Goal: Find contact information: Find contact information

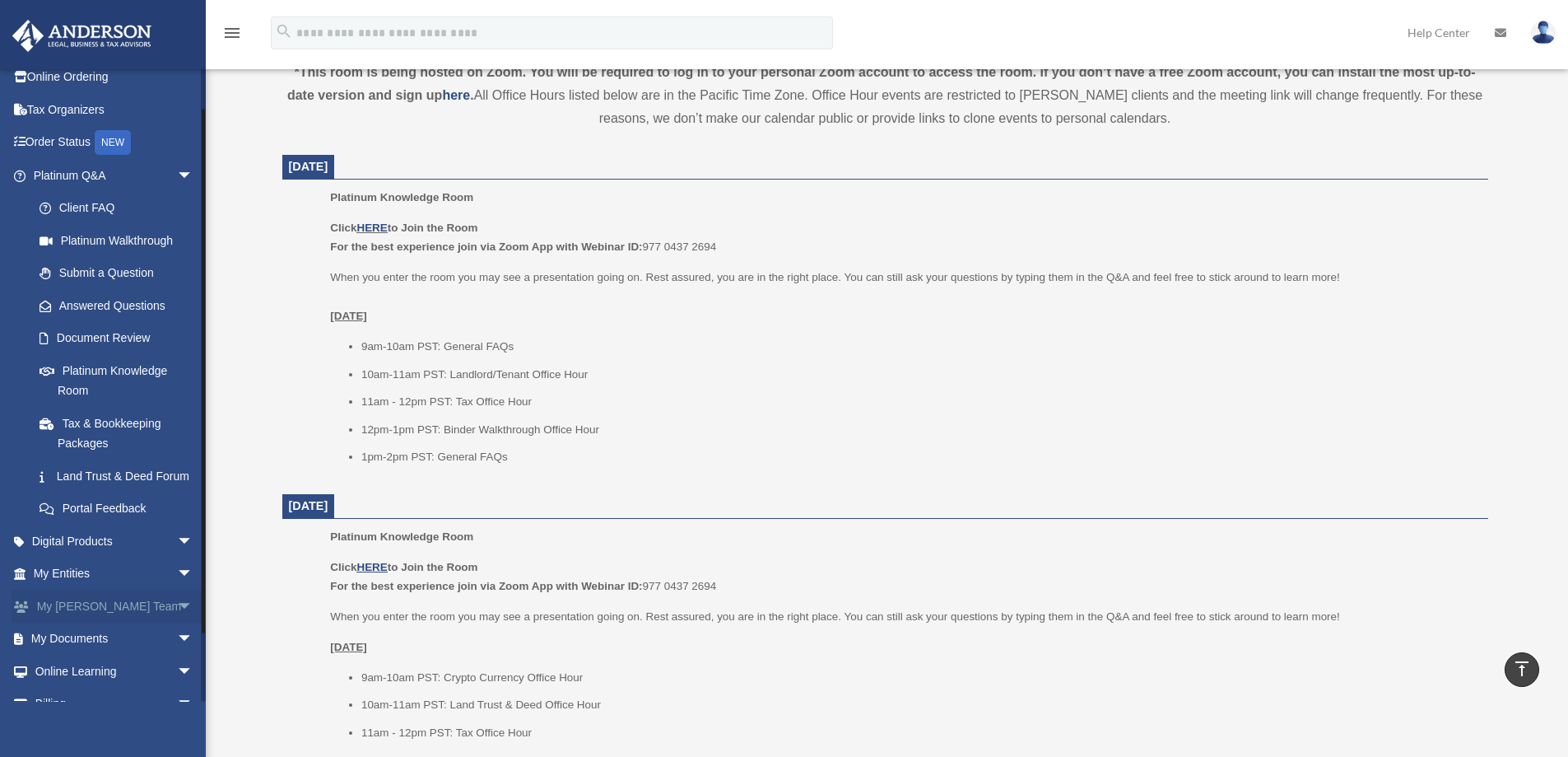
scroll to position [82, 0]
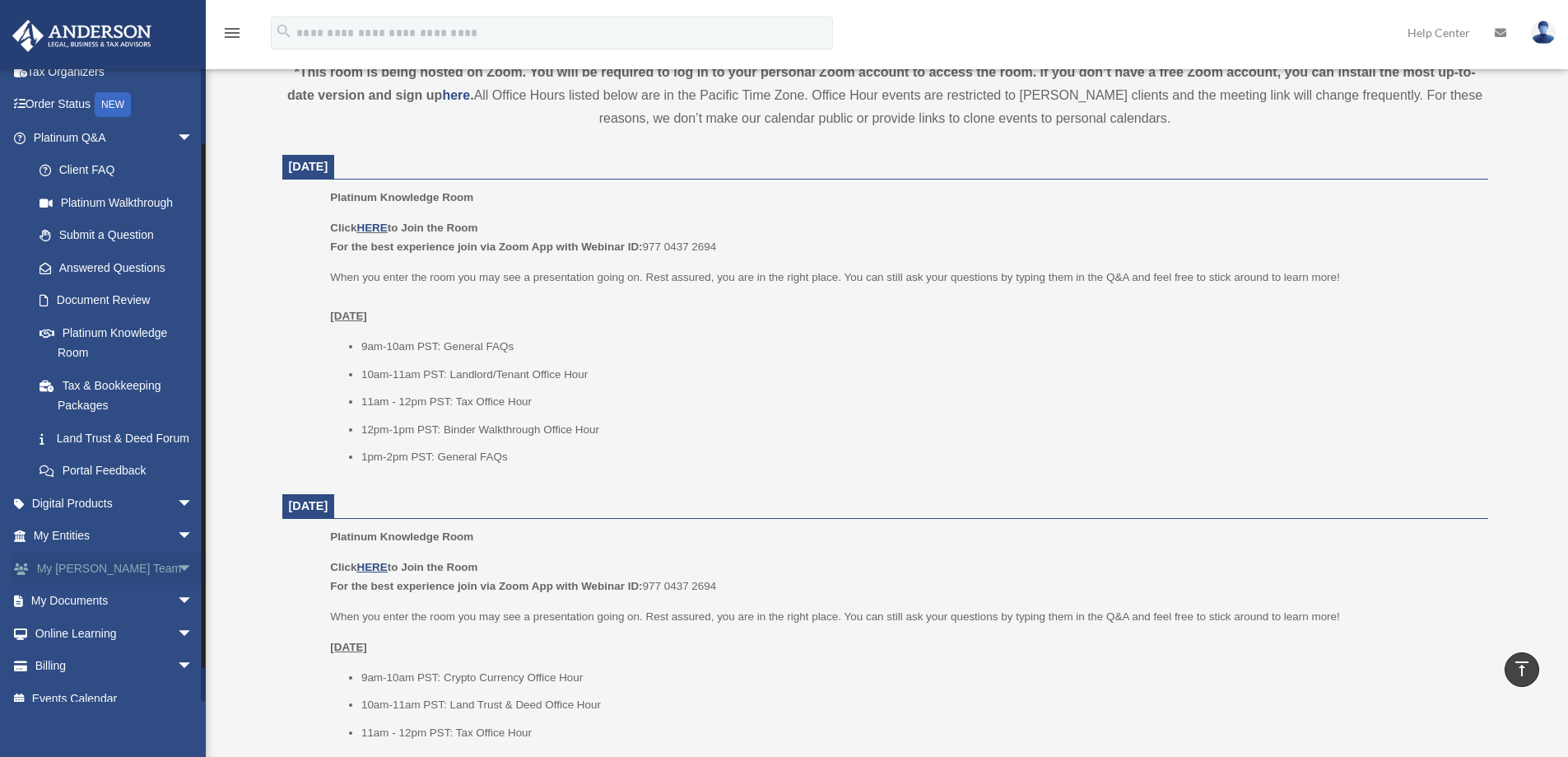
click at [177, 585] on span "arrow_drop_down" at bounding box center [194, 568] width 33 height 34
click at [143, 614] on link "My [PERSON_NAME] Team" at bounding box center [120, 611] width 195 height 53
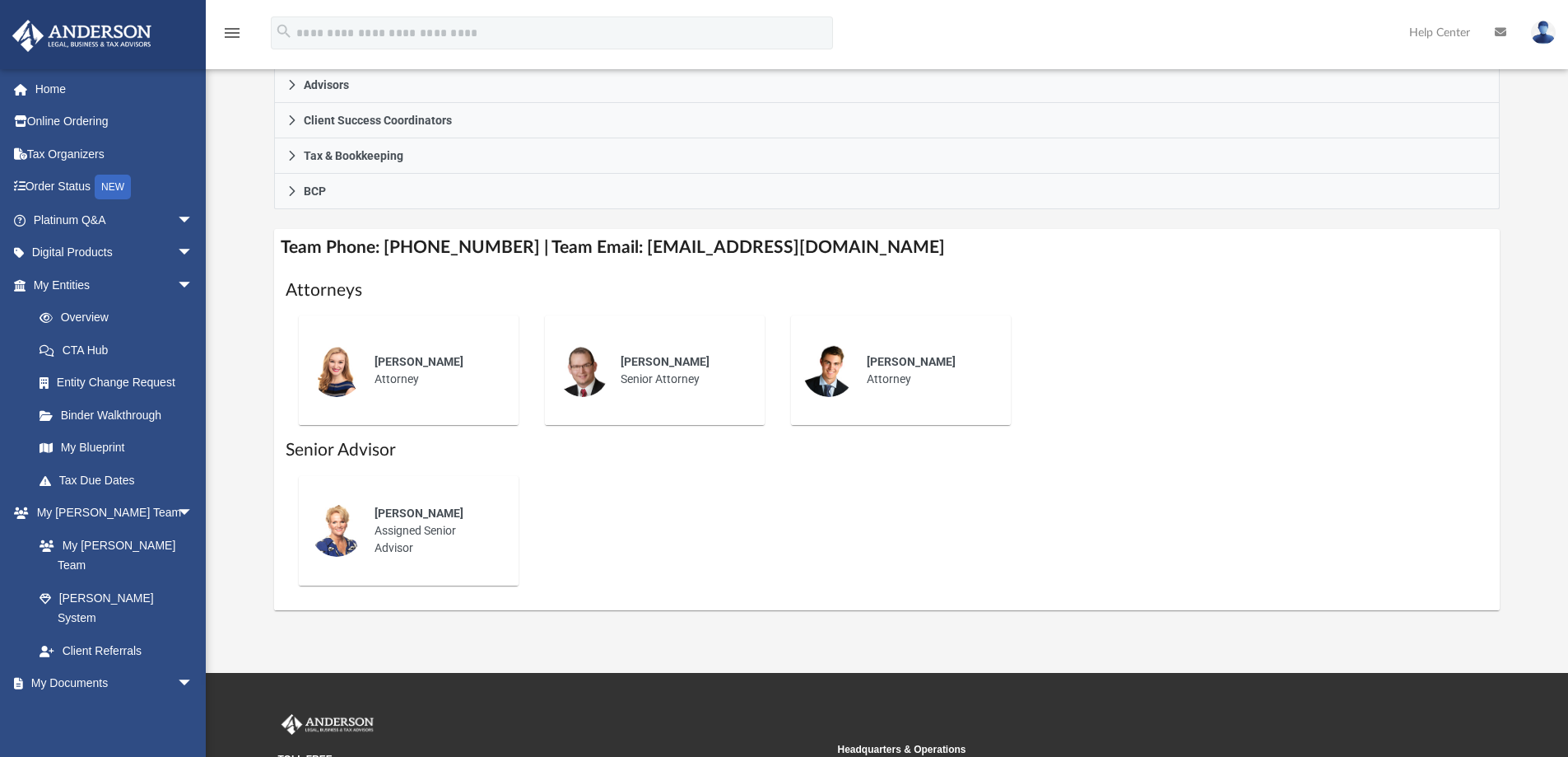
scroll to position [494, 0]
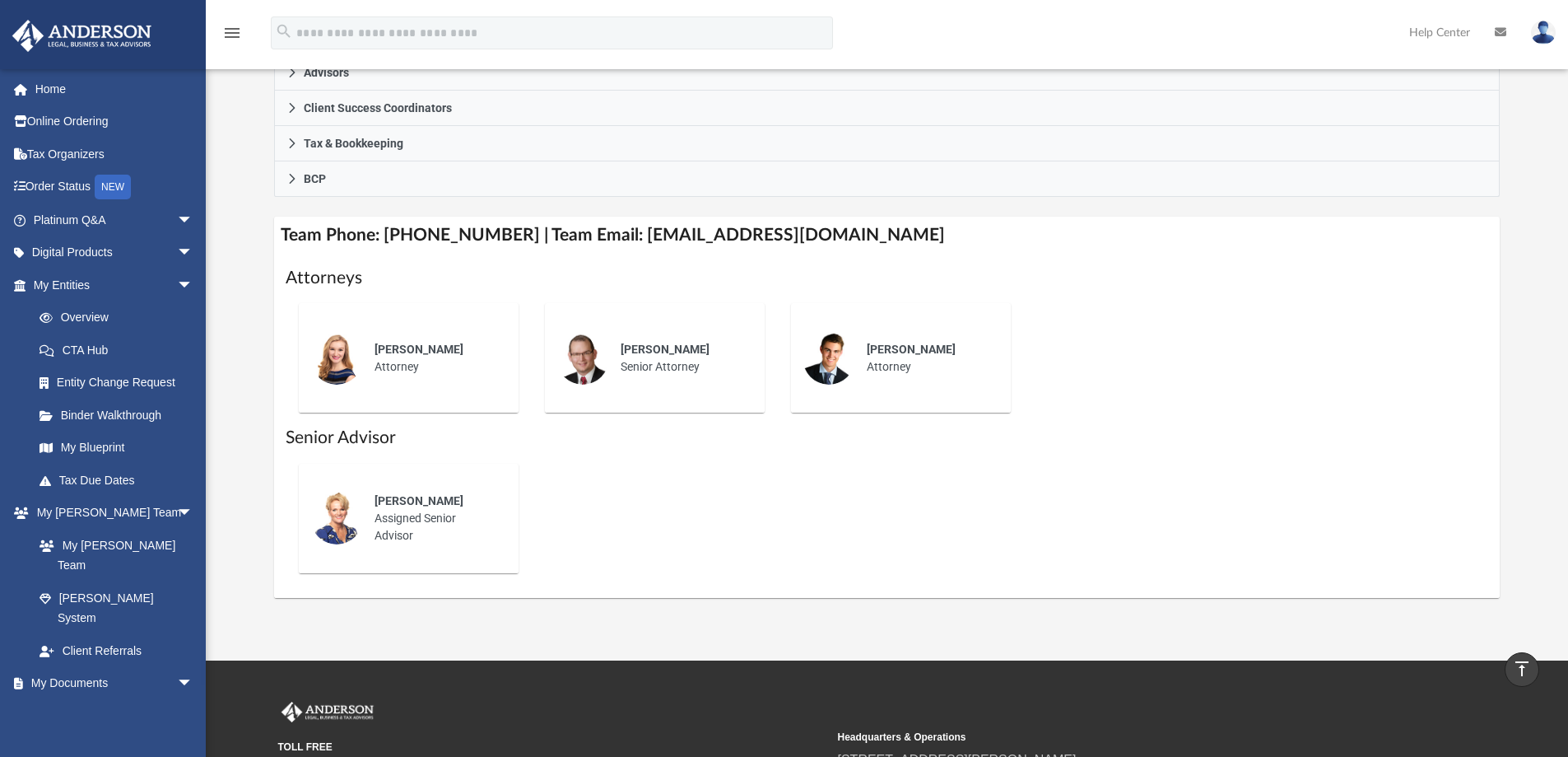
click at [364, 369] on div "[PERSON_NAME] Attorney" at bounding box center [435, 358] width 144 height 58
click at [672, 362] on div "[PERSON_NAME] Senior Attorney" at bounding box center [681, 358] width 144 height 58
click at [842, 350] on img at bounding box center [829, 358] width 53 height 53
click at [432, 511] on div "[PERSON_NAME] Assigned Senior Advisor" at bounding box center [435, 518] width 144 height 75
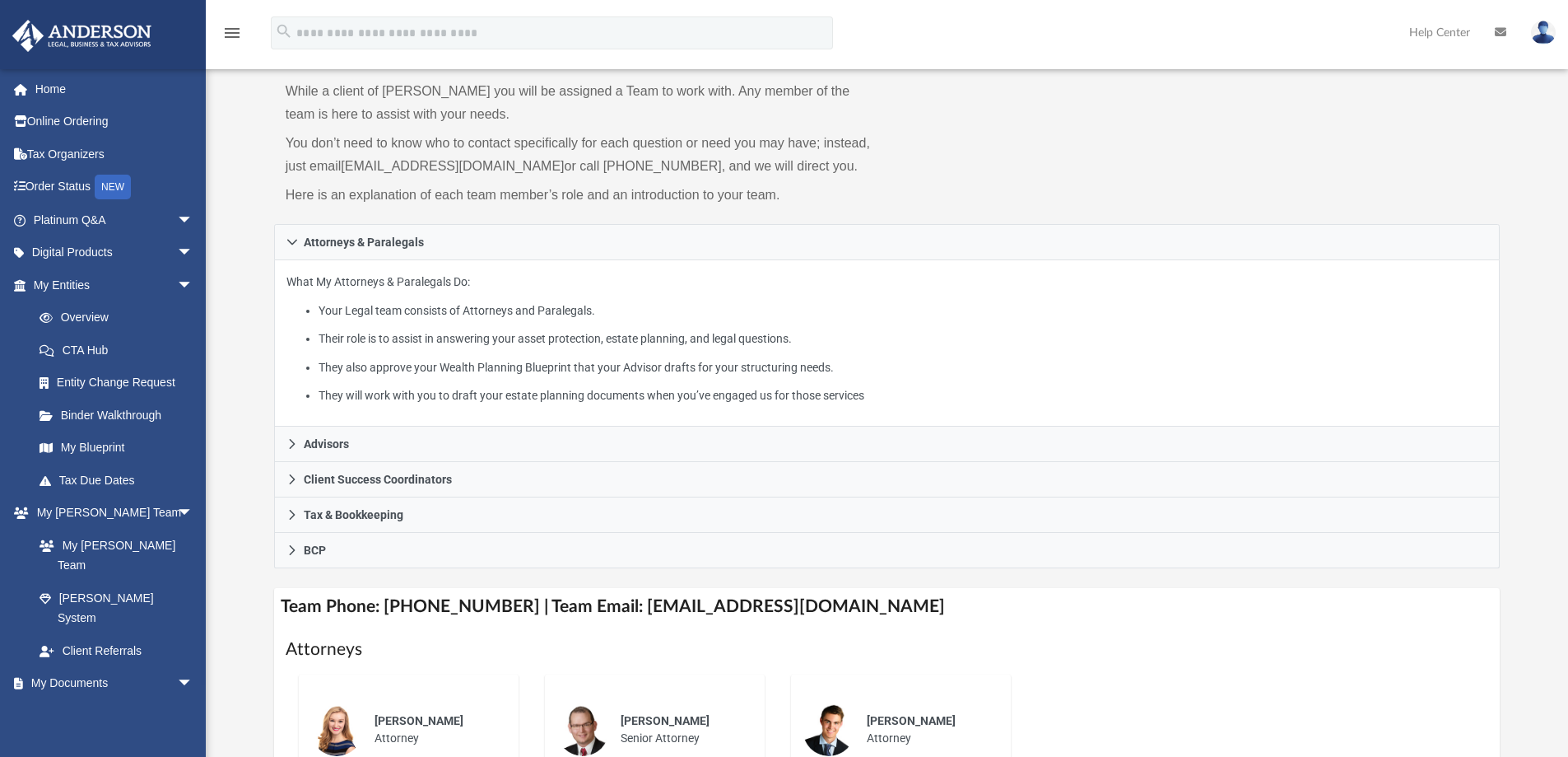
scroll to position [82, 0]
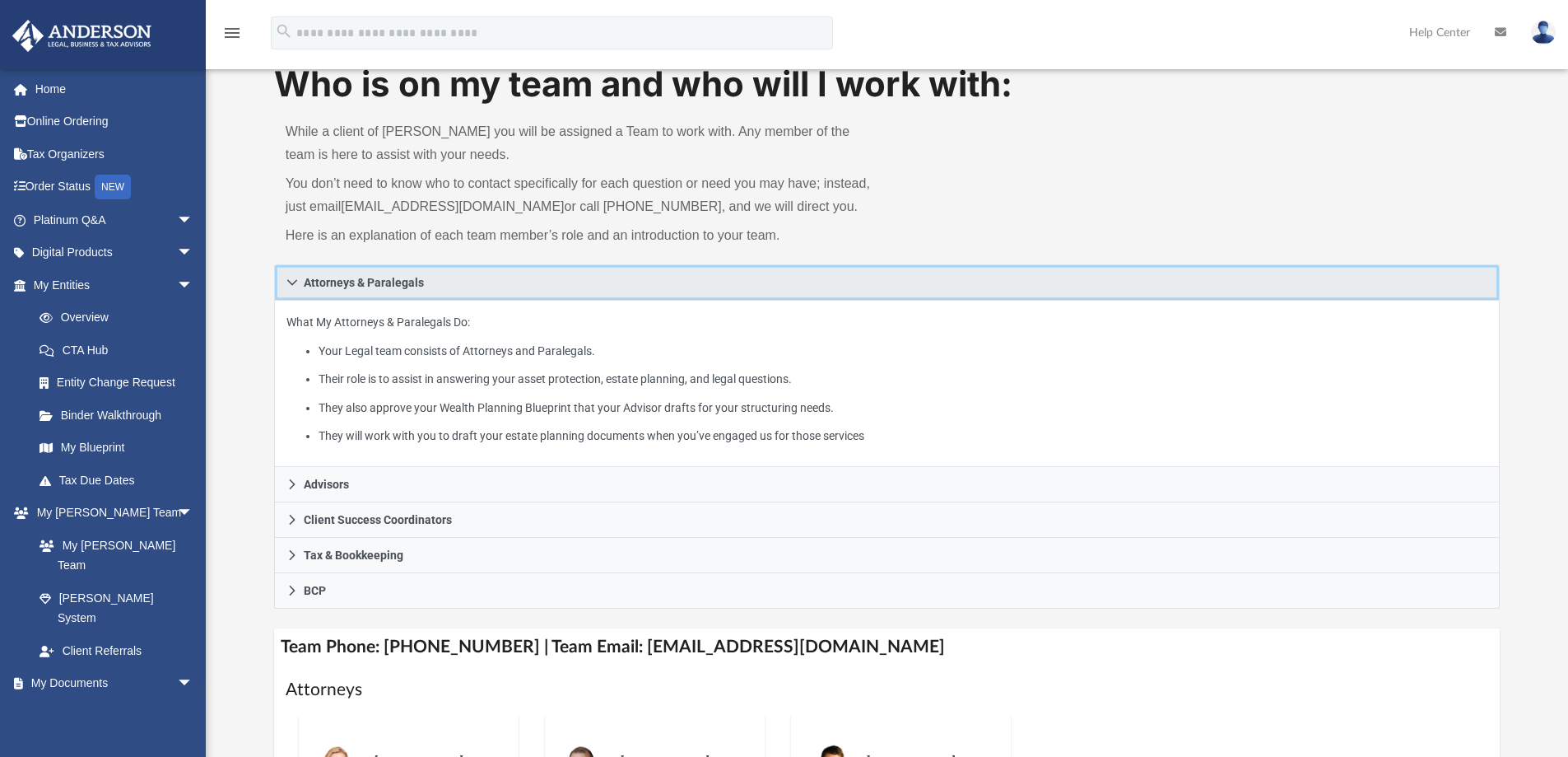
click at [297, 277] on icon at bounding box center [293, 283] width 12 height 12
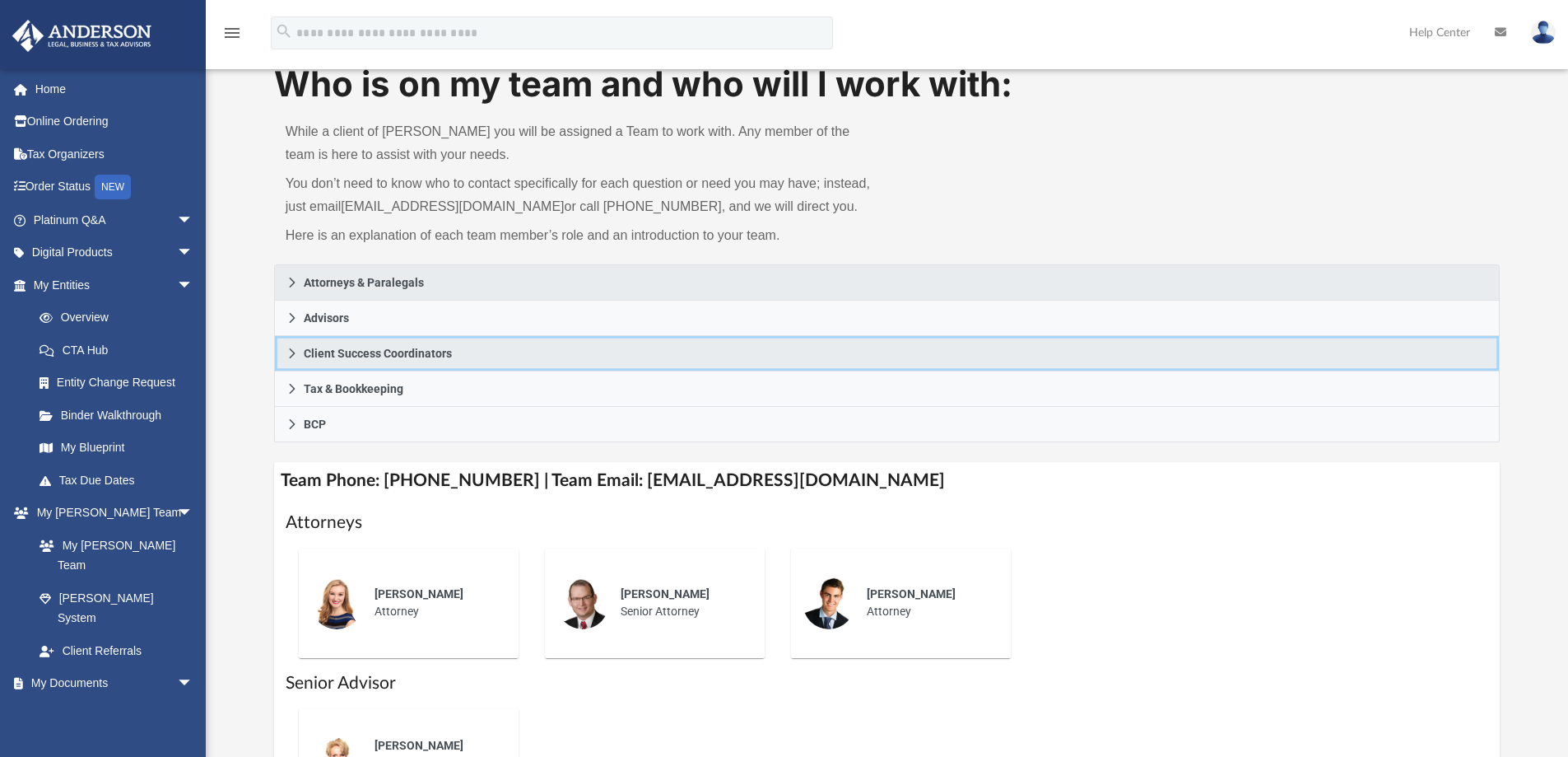
click at [292, 348] on icon at bounding box center [293, 353] width 12 height 12
